Goal: Task Accomplishment & Management: Use online tool/utility

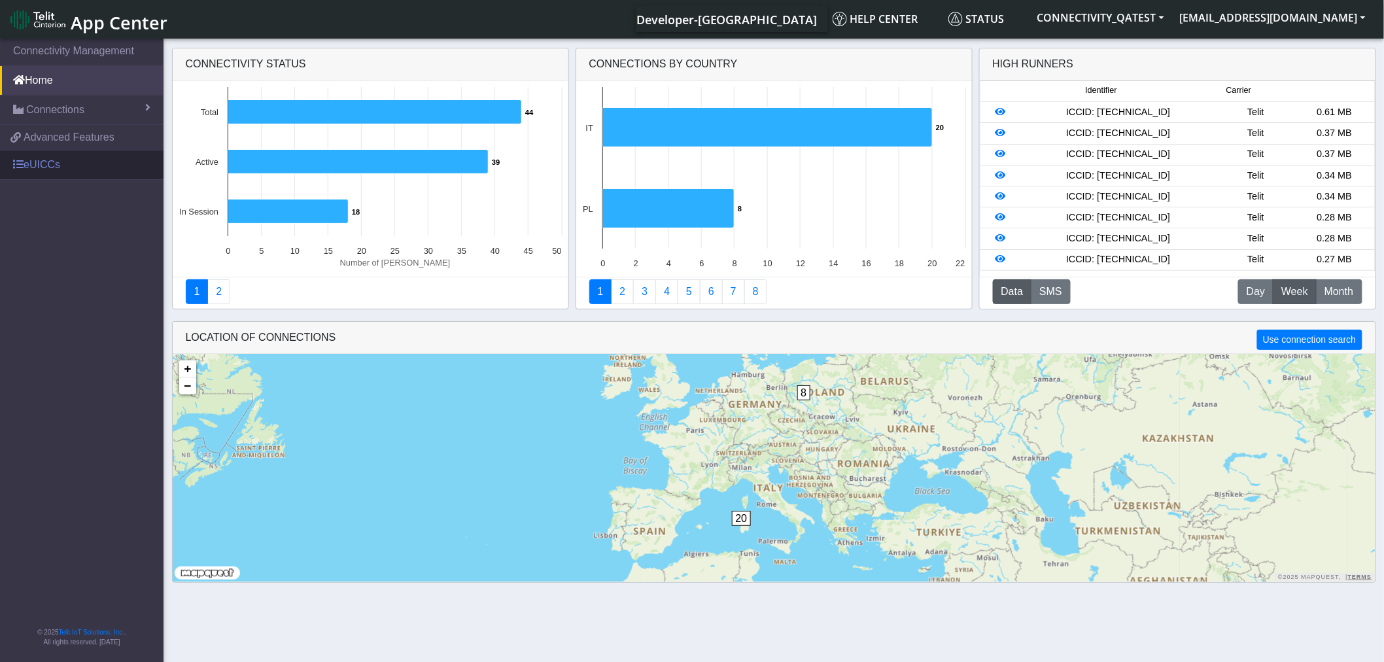
click at [46, 165] on link "eUICCs" at bounding box center [81, 164] width 163 height 29
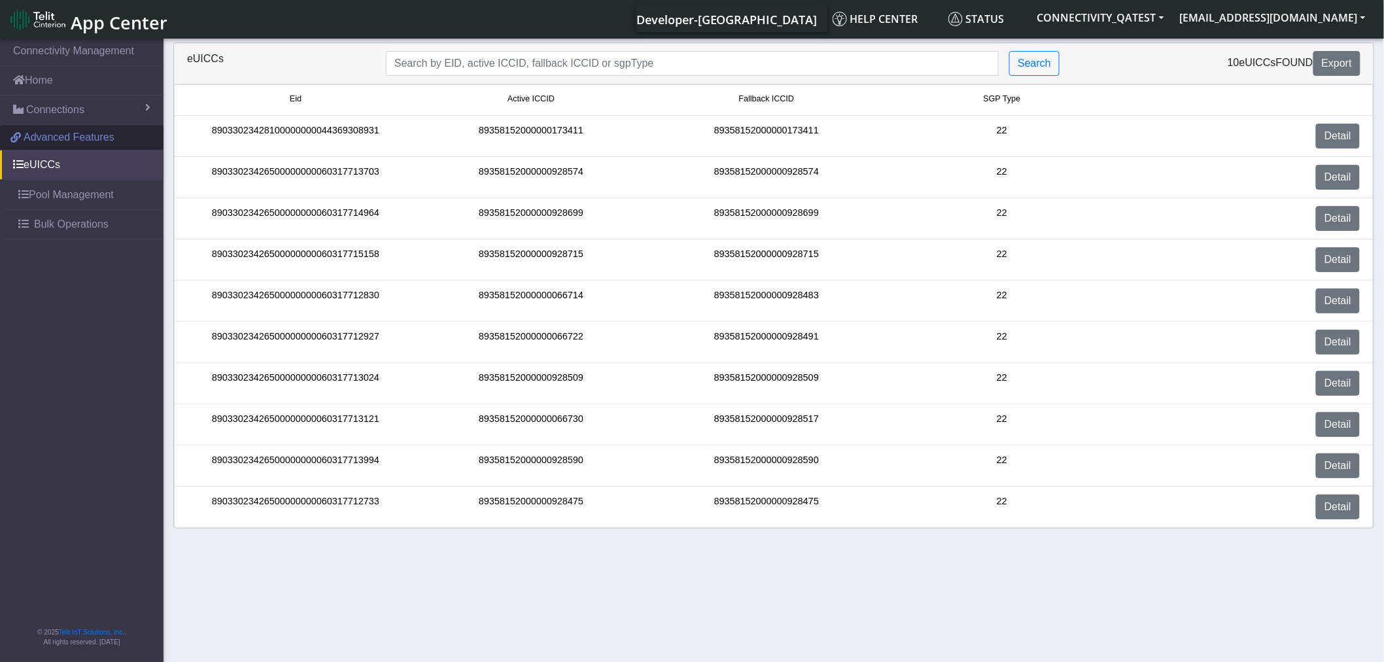
click at [122, 141] on link "Advanced Features" at bounding box center [81, 137] width 163 height 25
click at [1330, 290] on link "Detail" at bounding box center [1338, 300] width 44 height 25
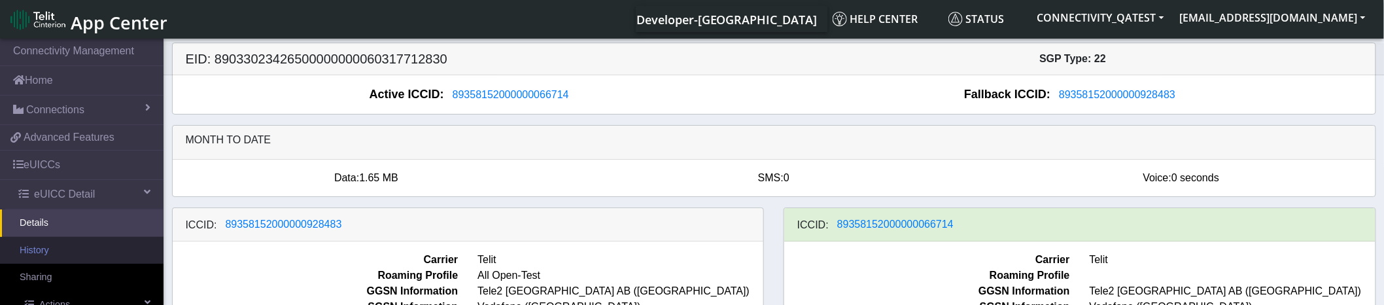
click at [33, 256] on link "History" at bounding box center [81, 250] width 163 height 27
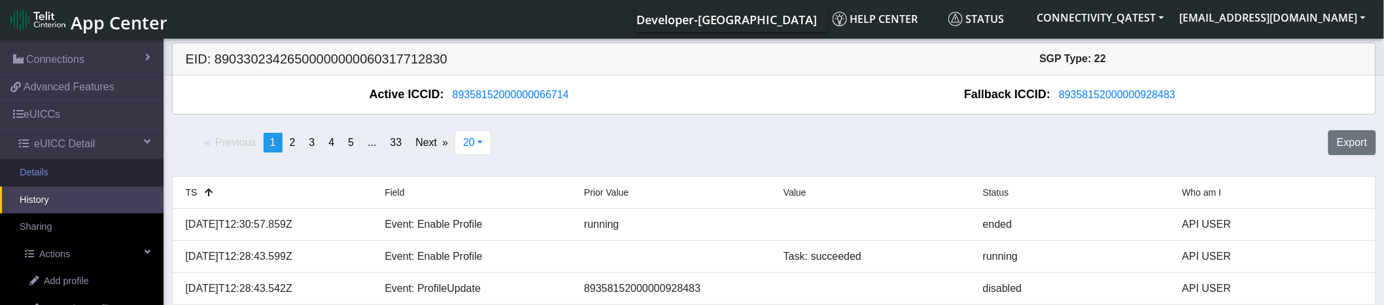
scroll to position [73, 0]
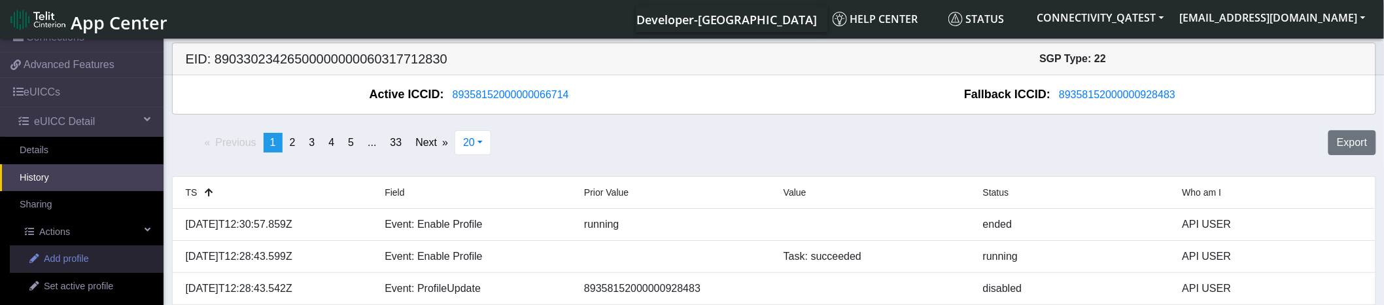
click at [61, 255] on span "Add profile" at bounding box center [66, 259] width 45 height 14
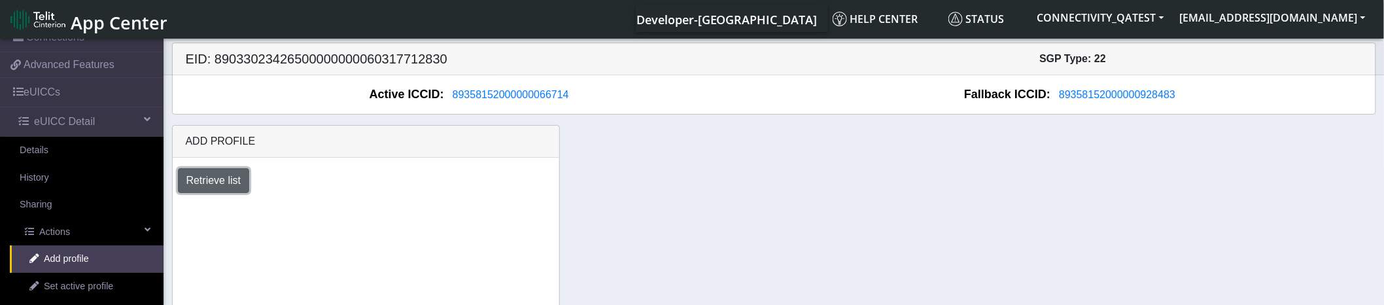
click at [230, 177] on button "Retrieve list" at bounding box center [214, 180] width 72 height 25
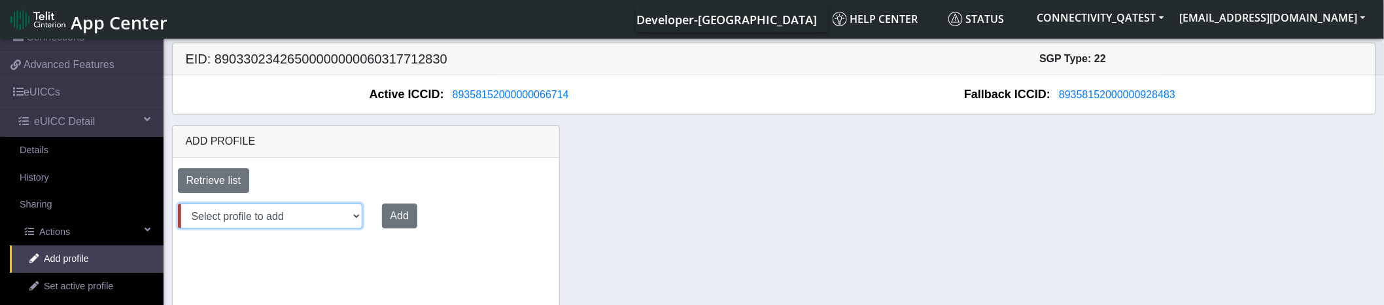
click at [338, 220] on select "Select profile to add JewelLiveTest (available: 0) on-field-assignment (availab…" at bounding box center [270, 215] width 184 height 25
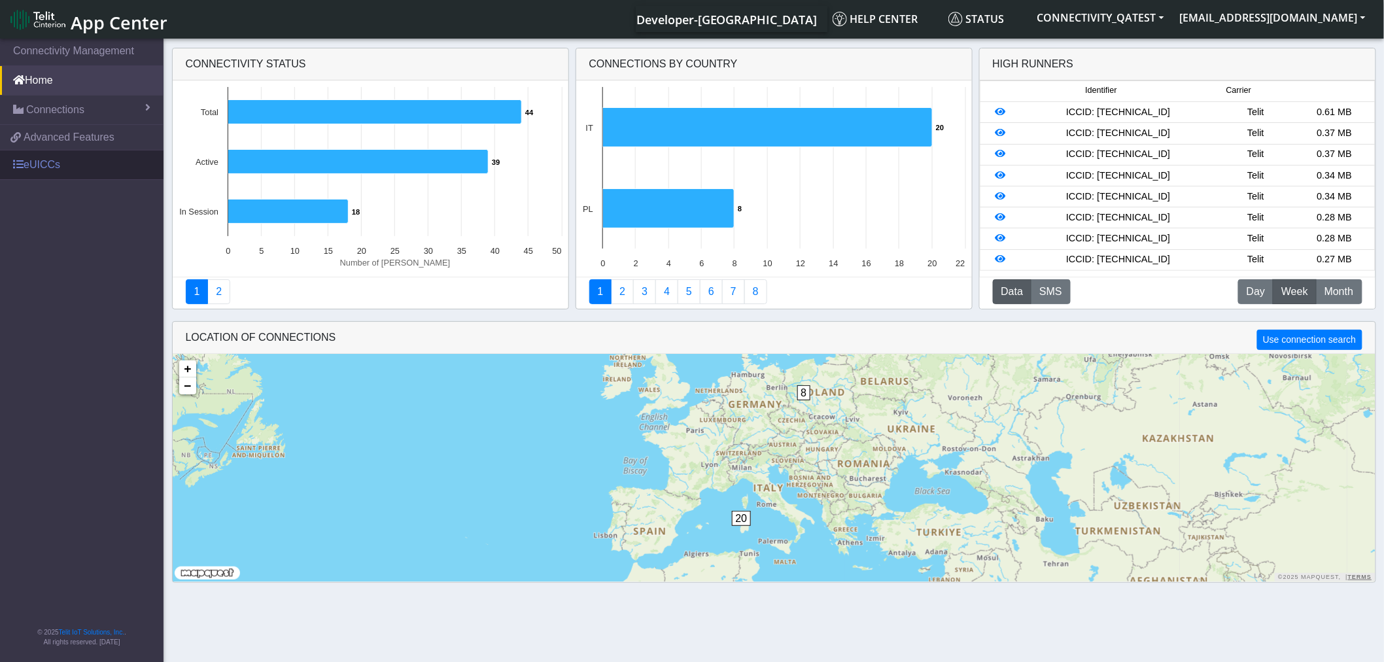
click at [41, 152] on link "eUICCs" at bounding box center [81, 164] width 163 height 29
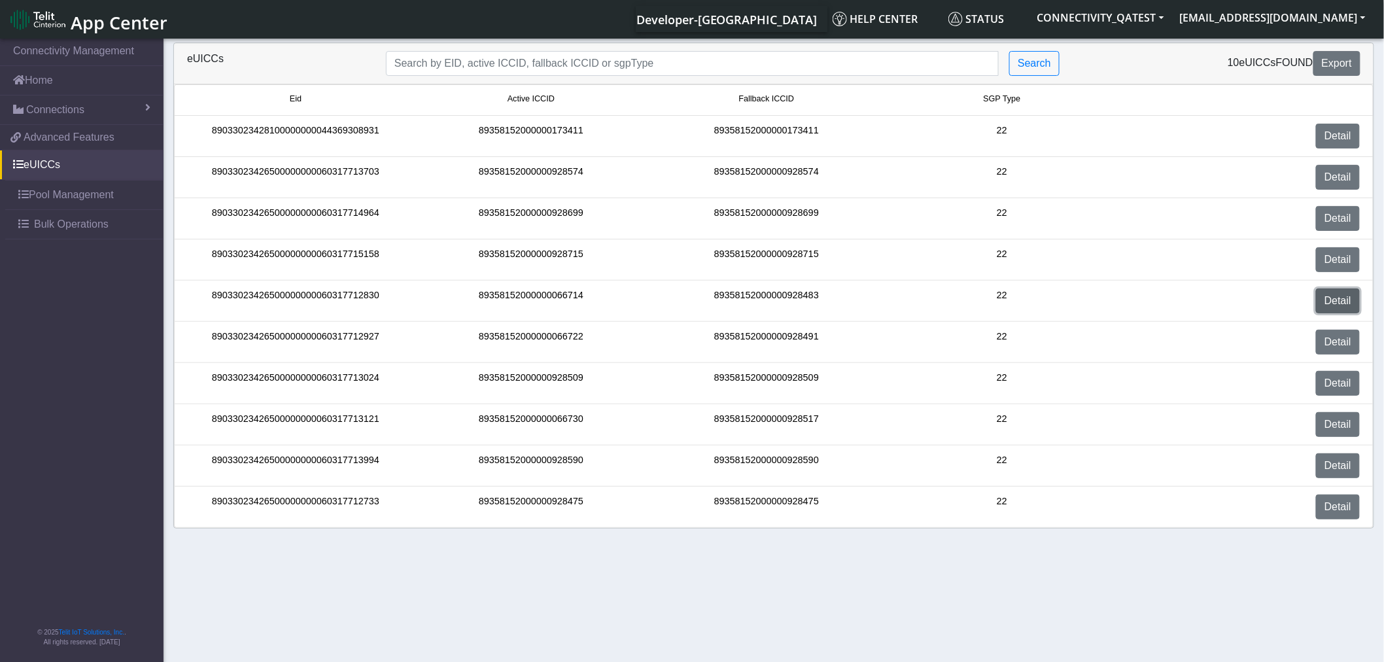
click at [1330, 295] on link "Detail" at bounding box center [1338, 300] width 44 height 25
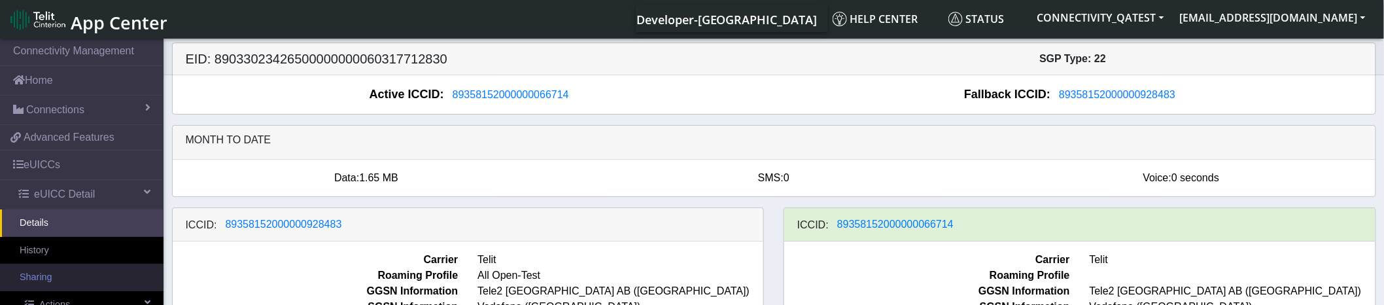
scroll to position [73, 0]
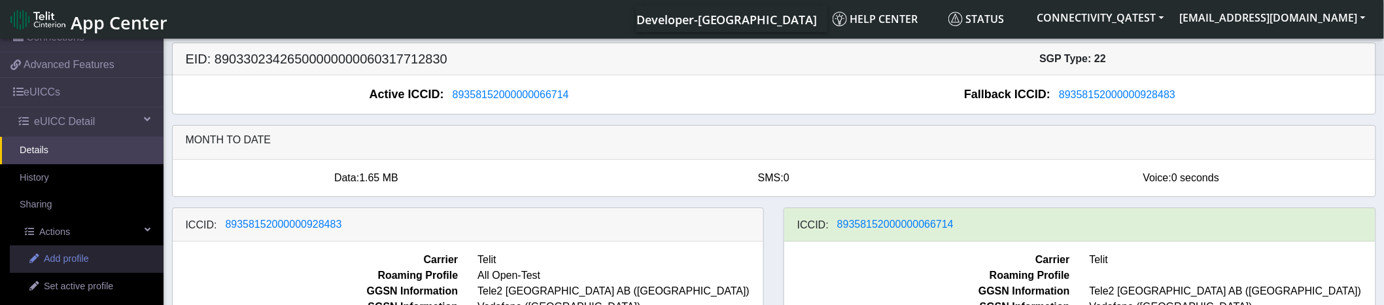
click at [63, 256] on span "Add profile" at bounding box center [66, 259] width 45 height 14
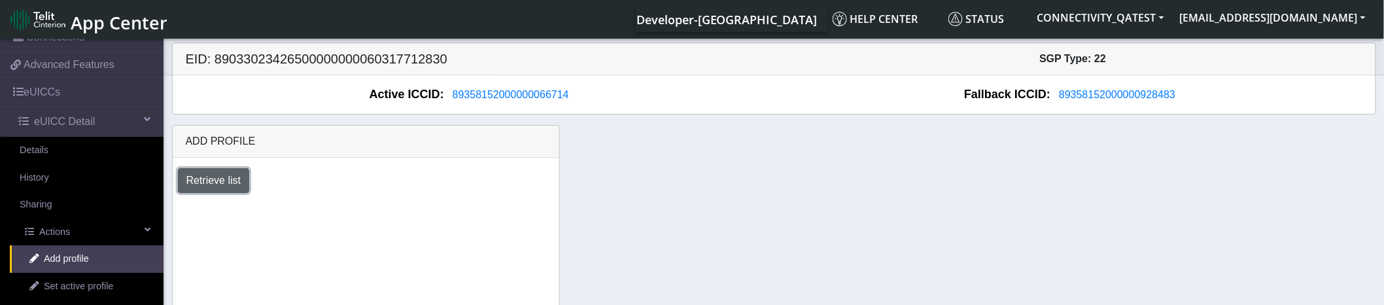
click at [199, 188] on button "Retrieve list" at bounding box center [214, 180] width 72 height 25
